Goal: Task Accomplishment & Management: Manage account settings

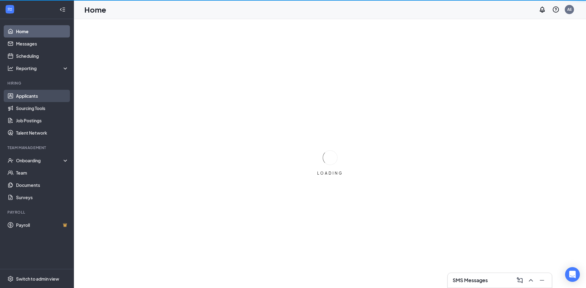
click at [33, 96] on link "Applicants" at bounding box center [42, 96] width 53 height 12
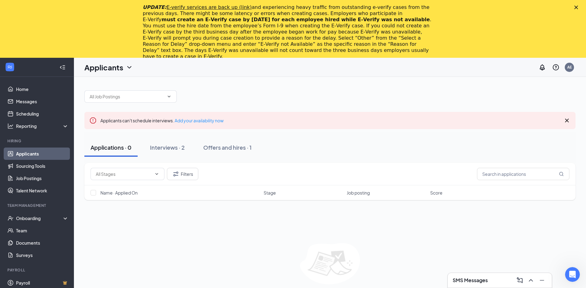
click at [578, 9] on icon "Close" at bounding box center [576, 8] width 4 height 4
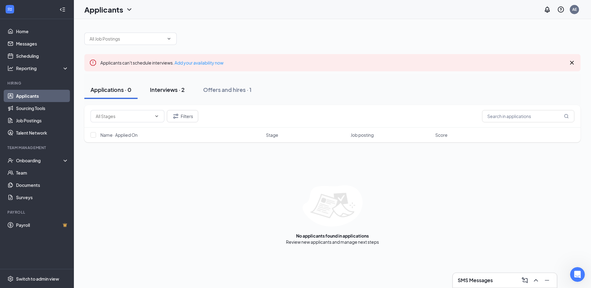
click at [165, 88] on div "Interviews · 2" at bounding box center [167, 90] width 35 height 8
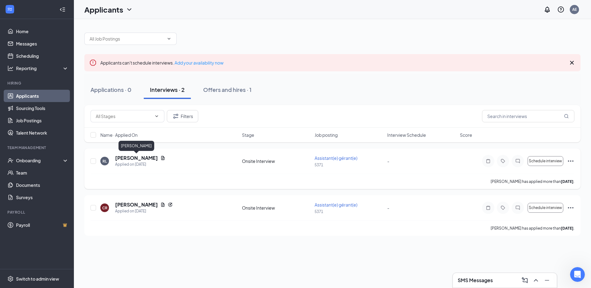
click at [139, 158] on h5 "[PERSON_NAME]" at bounding box center [136, 158] width 43 height 7
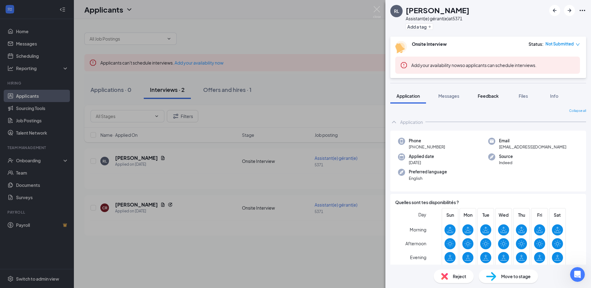
click at [487, 98] on span "Feedback" at bounding box center [488, 96] width 21 height 6
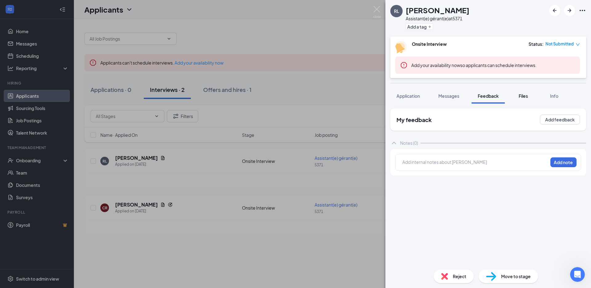
click at [524, 96] on span "Files" at bounding box center [523, 96] width 9 height 6
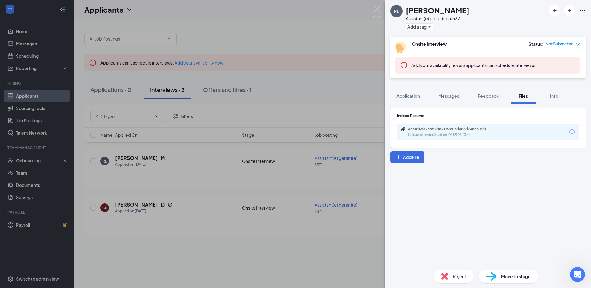
click at [460, 126] on div "453fd4da238b2bd71e7603d8ccd74a35.pdf Uploaded by applicant on [DATE] 03:43:44" at bounding box center [488, 132] width 182 height 16
click at [455, 131] on div "453fd4da238b2bd71e7603d8ccd74a35.pdf" at bounding box center [451, 129] width 86 height 5
click at [189, 241] on div "RL [PERSON_NAME] Assistant(e) gérant(e) at 5371 Add a tag Onsite Interview Stat…" at bounding box center [295, 144] width 591 height 288
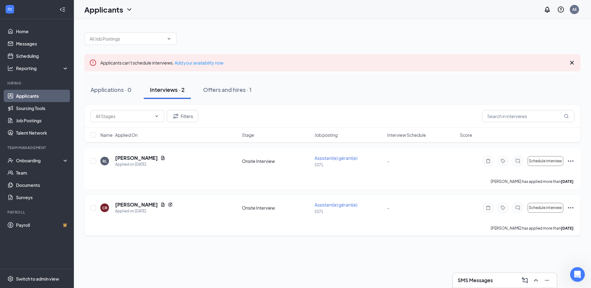
click at [338, 204] on span "Assistant(e) gérant(e)" at bounding box center [336, 205] width 43 height 6
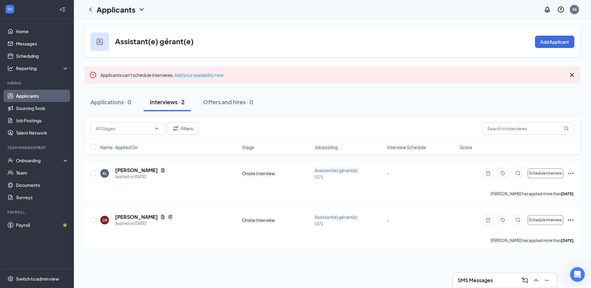
click at [20, 96] on link "Applicants" at bounding box center [42, 96] width 53 height 12
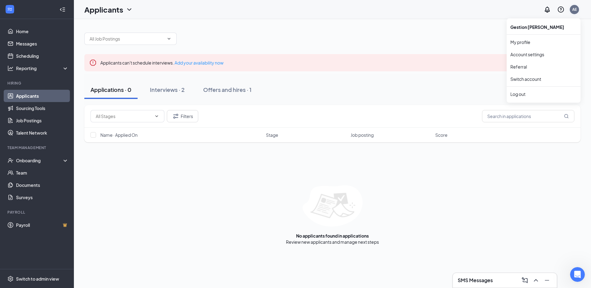
click at [570, 10] on div "AE" at bounding box center [574, 9] width 9 height 9
click at [522, 56] on link "Account settings" at bounding box center [543, 54] width 66 height 6
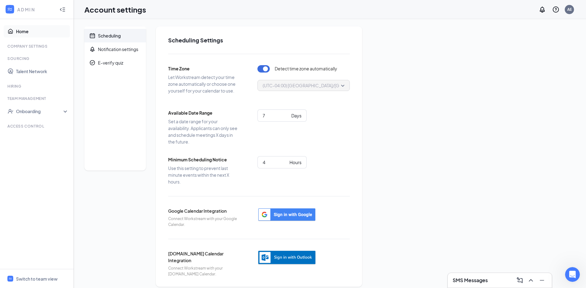
click at [26, 32] on link "Home" at bounding box center [42, 31] width 53 height 12
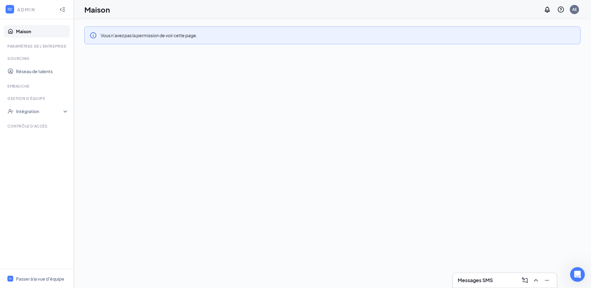
click at [17, 32] on link "Maison" at bounding box center [42, 31] width 53 height 12
click at [23, 84] on font "Embauche" at bounding box center [18, 86] width 22 height 5
click at [19, 101] on div "Gestion d'équipe" at bounding box center [37, 98] width 60 height 5
click at [19, 10] on font "ADMIN" at bounding box center [26, 10] width 18 height 6
click at [578, 6] on div "AE" at bounding box center [574, 9] width 12 height 12
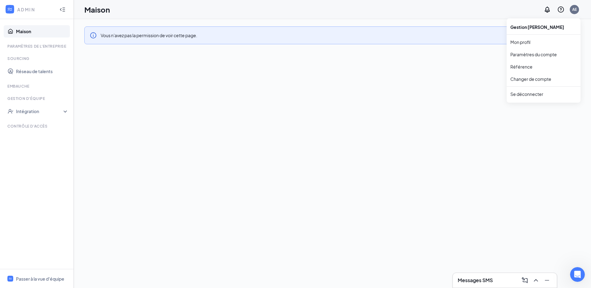
click at [541, 28] on font "Gestion [PERSON_NAME]" at bounding box center [537, 27] width 54 height 6
click at [526, 40] on link "Mon profil" at bounding box center [543, 42] width 66 height 6
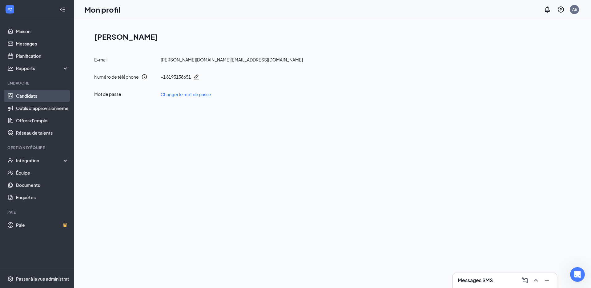
click at [22, 95] on link "Candidats" at bounding box center [42, 96] width 53 height 12
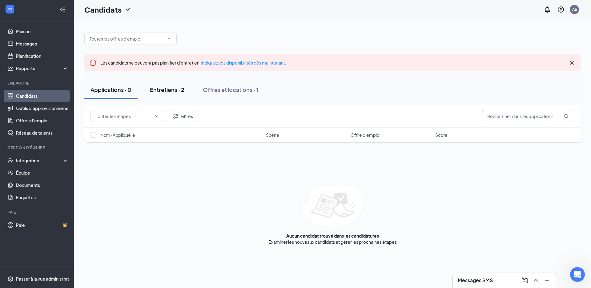
click at [174, 92] on font "Entretiens · 2" at bounding box center [167, 89] width 34 height 7
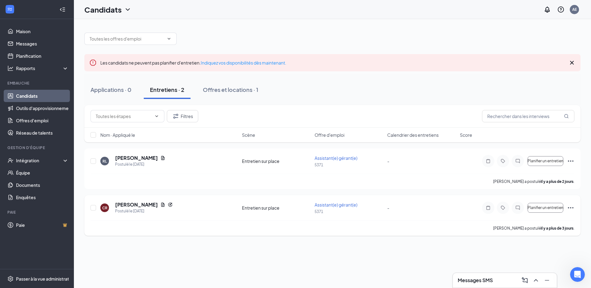
click at [328, 204] on font "Assistant(e) gérant(e)" at bounding box center [336, 205] width 43 height 6
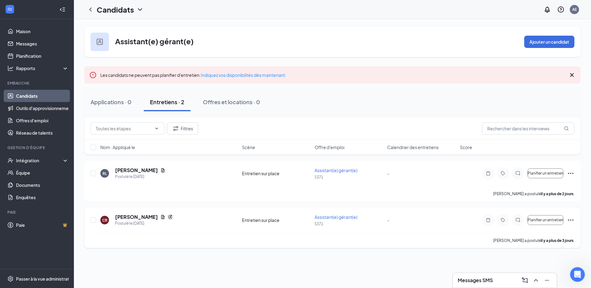
click at [565, 220] on div "Planifier un entretien" at bounding box center [528, 220] width 92 height 12
click at [568, 220] on icon "Ellipses" at bounding box center [570, 220] width 7 height 7
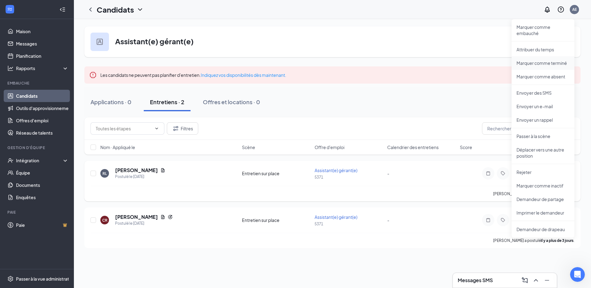
click at [534, 62] on font "Marquer comme terminé" at bounding box center [542, 63] width 50 height 6
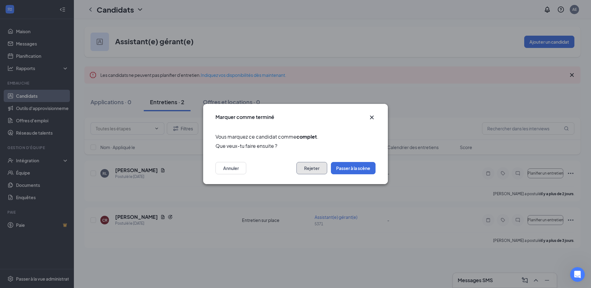
click at [314, 171] on font "Rejeter" at bounding box center [311, 169] width 15 height 6
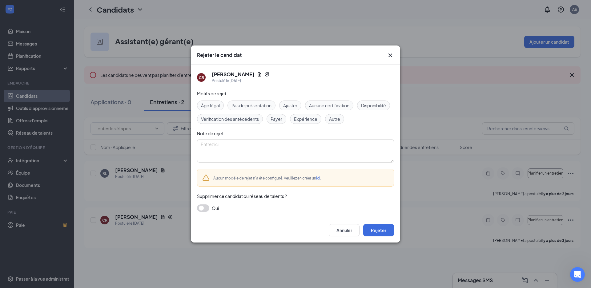
click at [332, 122] on span "Autre" at bounding box center [334, 119] width 11 height 7
click at [255, 150] on textarea at bounding box center [295, 150] width 197 height 23
type textarea "A TROUVER UN AUTRE EMPLOI"
click at [380, 233] on font "Rejeter" at bounding box center [378, 231] width 15 height 6
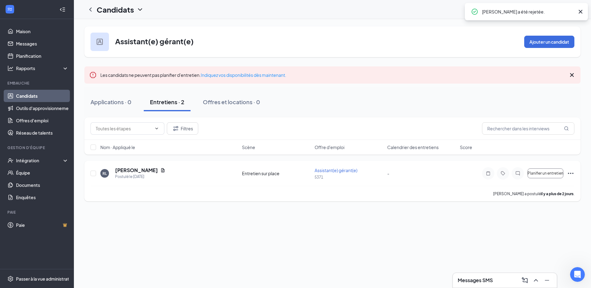
click at [330, 167] on div "RL [PERSON_NAME] Postulé le [DATE] Entretien sur place Assistant(e) gérant(e) 5…" at bounding box center [332, 181] width 496 height 41
click at [328, 170] on font "Assistant(e) gérant(e)" at bounding box center [336, 171] width 43 height 6
click at [327, 171] on font "Assistant(e) gérant(e)" at bounding box center [336, 171] width 43 height 6
